Goal: Task Accomplishment & Management: Complete application form

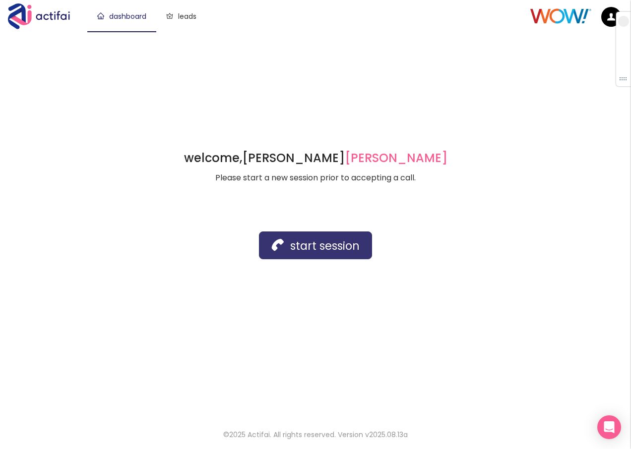
click at [279, 245] on button "start session" at bounding box center [315, 246] width 113 height 28
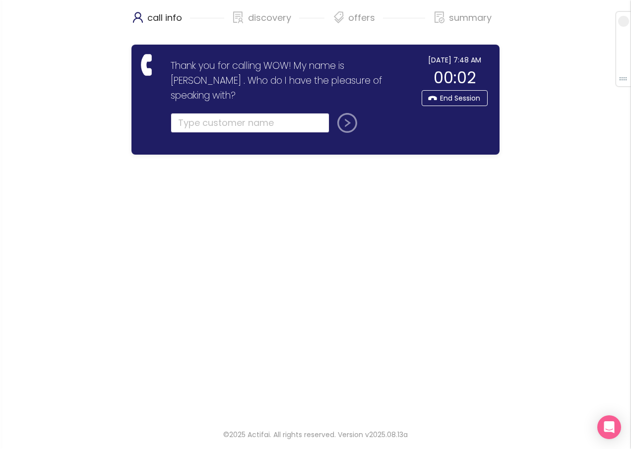
click at [196, 113] on input "text" at bounding box center [250, 123] width 159 height 20
type input "[PERSON_NAME]"
click at [346, 113] on button "submit" at bounding box center [345, 123] width 24 height 20
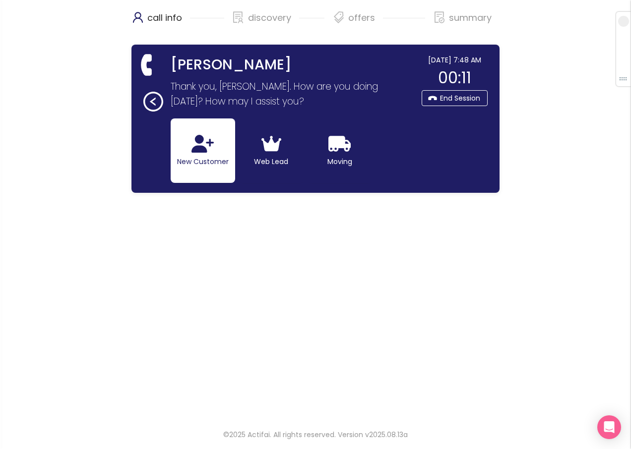
click at [194, 143] on icon "button" at bounding box center [202, 144] width 22 height 18
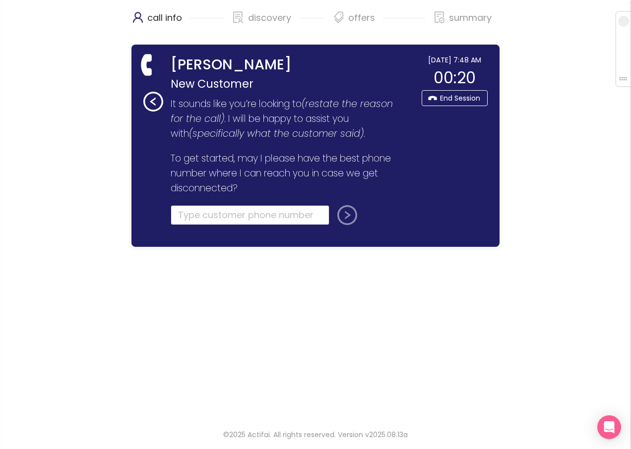
click at [208, 219] on input "tel" at bounding box center [250, 215] width 159 height 20
paste input "[PHONE_NUMBER]"
type input "[PHONE_NUMBER]"
click at [347, 212] on button "submit" at bounding box center [345, 215] width 24 height 20
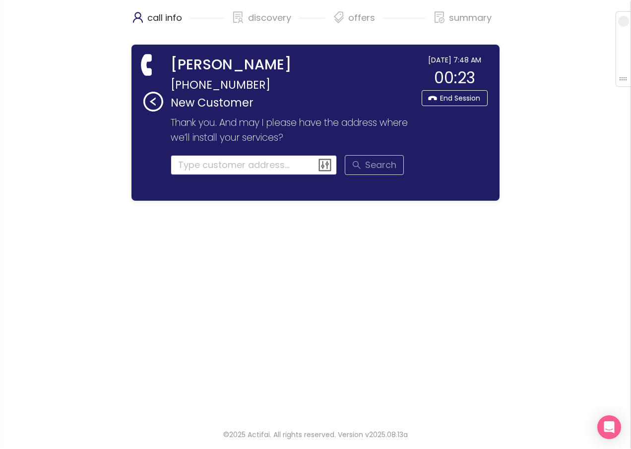
click at [196, 161] on input at bounding box center [254, 165] width 167 height 20
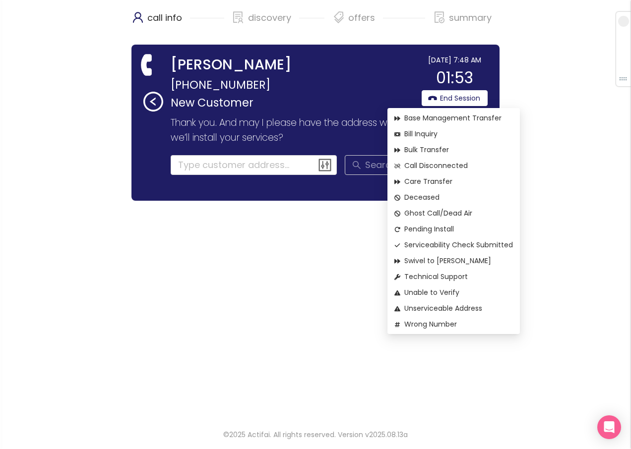
click at [431, 226] on span "Pending Install" at bounding box center [453, 229] width 119 height 11
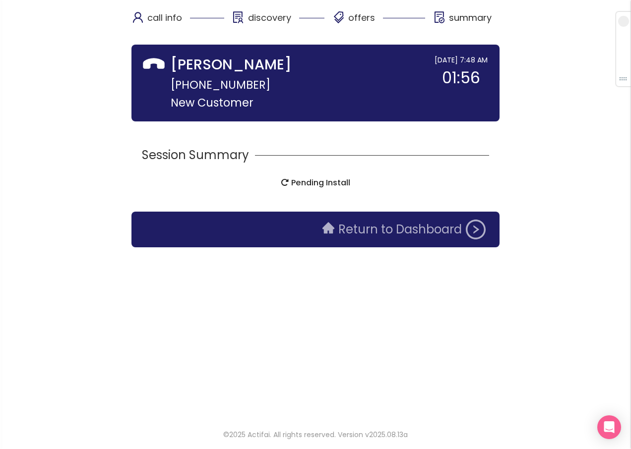
click at [389, 226] on button "Return to Dashboard" at bounding box center [403, 230] width 175 height 20
